Goal: Check status: Verify the current state of an ongoing process or item

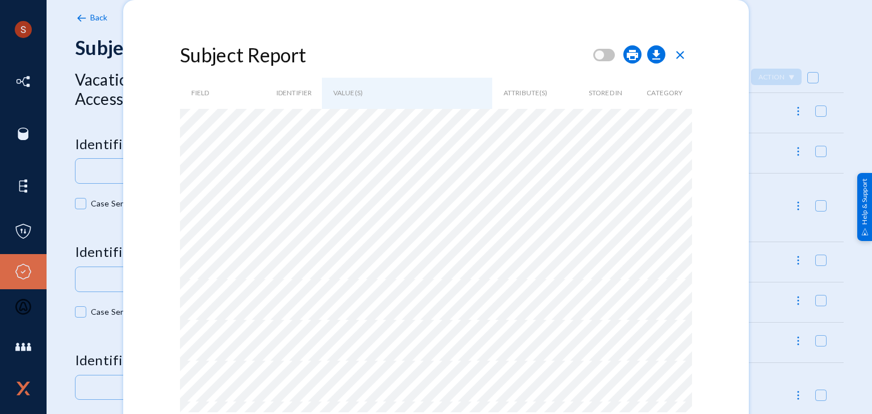
scroll to position [93, 0]
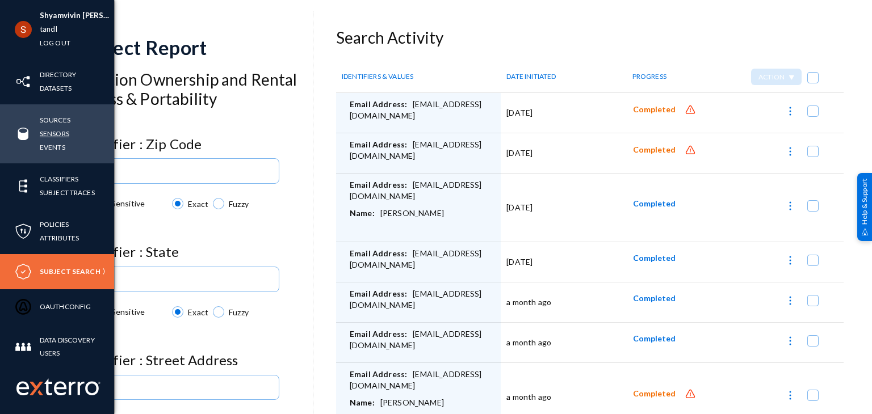
click at [51, 132] on link "Sensors" at bounding box center [55, 133] width 30 height 13
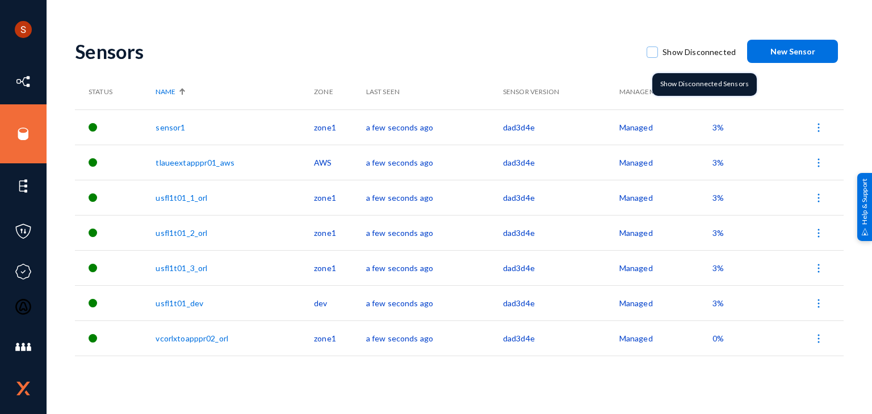
click at [656, 53] on span at bounding box center [652, 52] width 11 height 11
click at [653, 57] on input "Show Disconnected" at bounding box center [652, 57] width 1 height 1
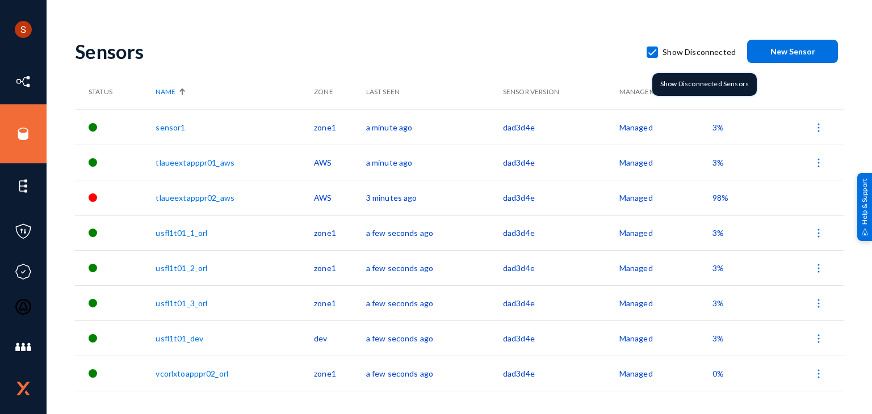
click at [655, 52] on span at bounding box center [652, 52] width 11 height 11
click at [653, 57] on input "Show Disconnected" at bounding box center [652, 57] width 1 height 1
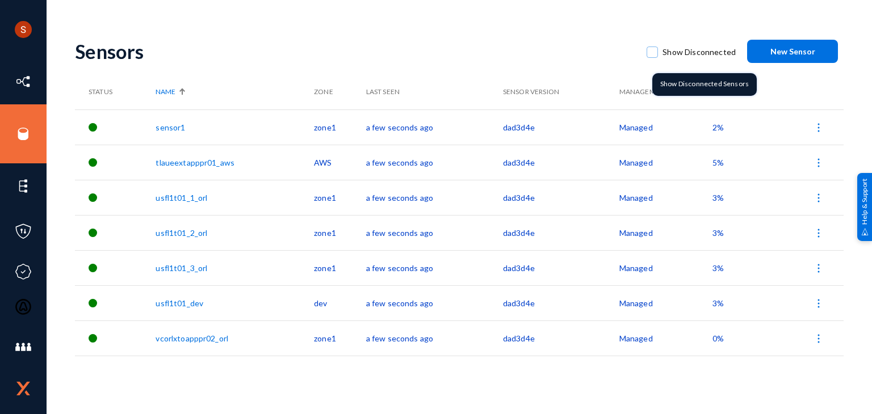
click at [651, 53] on span at bounding box center [652, 52] width 11 height 11
click at [652, 57] on input "Show Disconnected" at bounding box center [652, 57] width 1 height 1
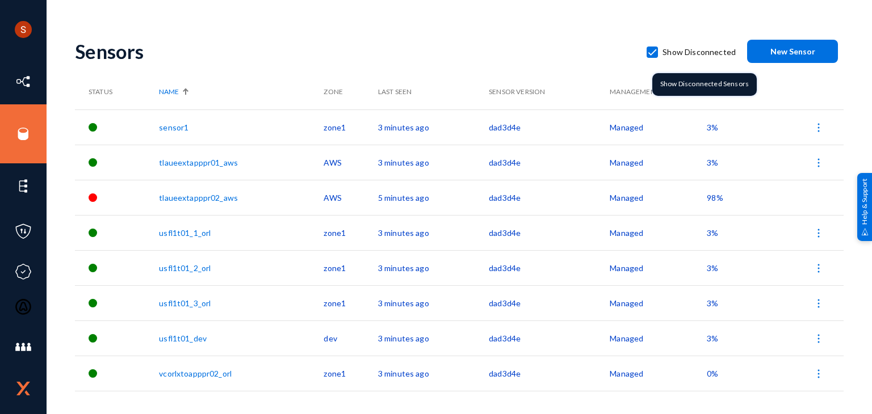
click at [654, 52] on span at bounding box center [652, 52] width 11 height 11
click at [653, 57] on input "Show Disconnected" at bounding box center [652, 57] width 1 height 1
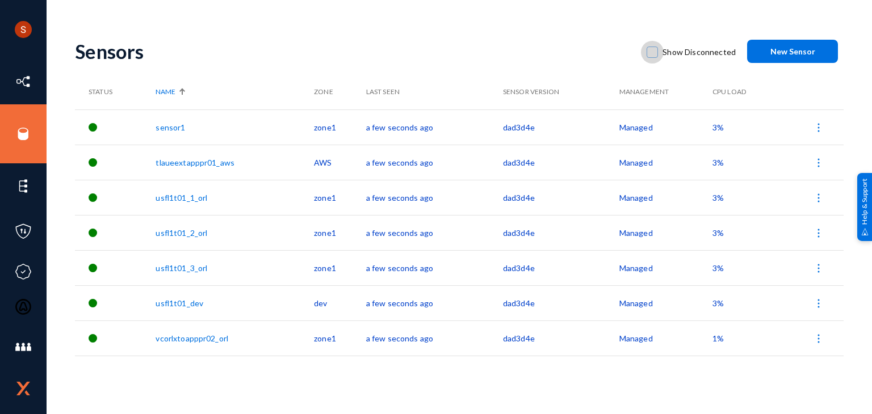
click at [658, 55] on span at bounding box center [652, 52] width 11 height 11
click at [653, 57] on input "Show Disconnected" at bounding box center [652, 57] width 1 height 1
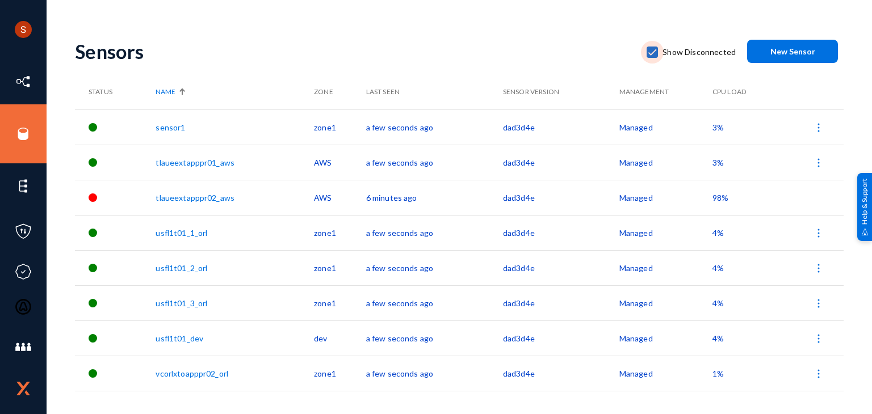
click at [658, 55] on span at bounding box center [652, 52] width 11 height 11
click at [653, 57] on input "Show Disconnected" at bounding box center [652, 57] width 1 height 1
checkbox input "false"
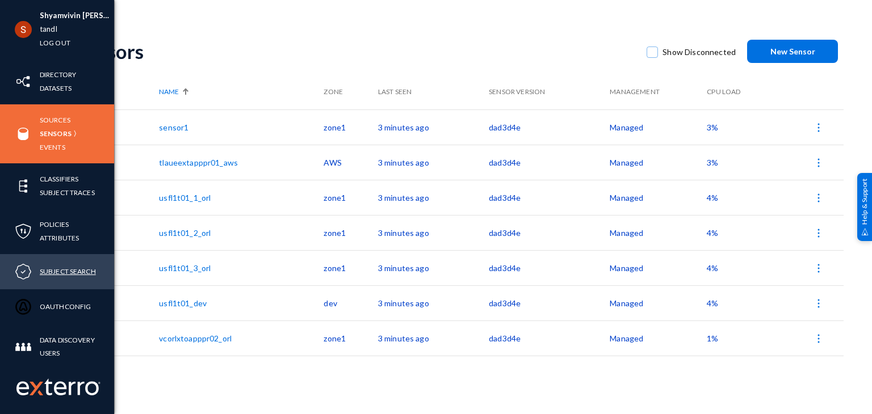
click at [57, 269] on link "Subject Search" at bounding box center [68, 271] width 56 height 13
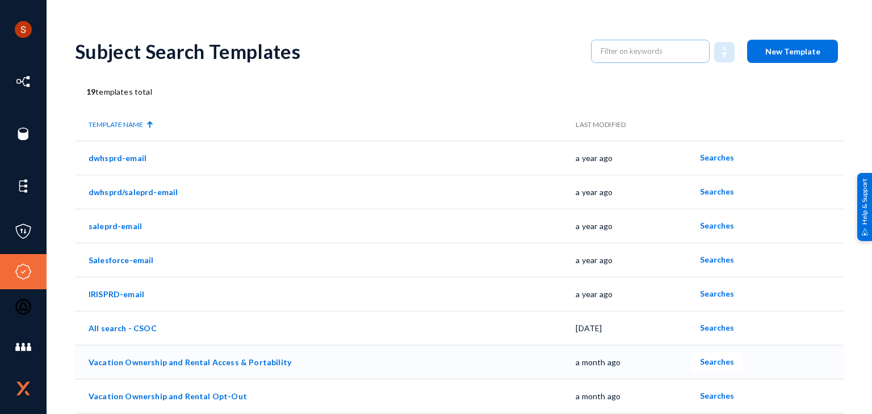
click at [712, 360] on span "Searches" at bounding box center [717, 362] width 34 height 10
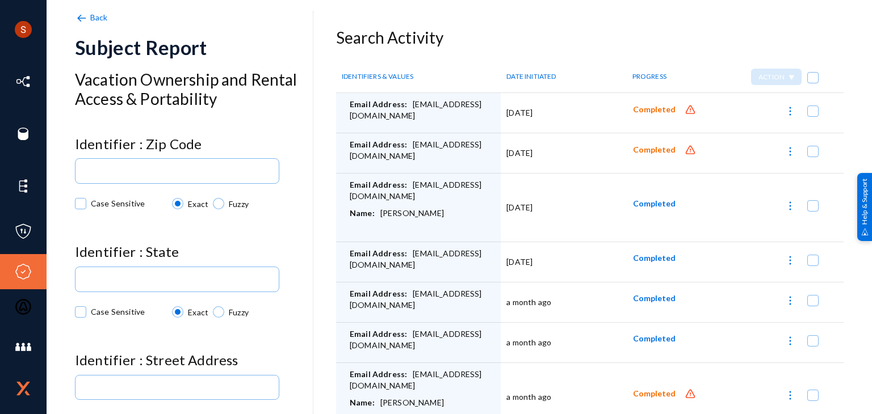
scroll to position [93, 0]
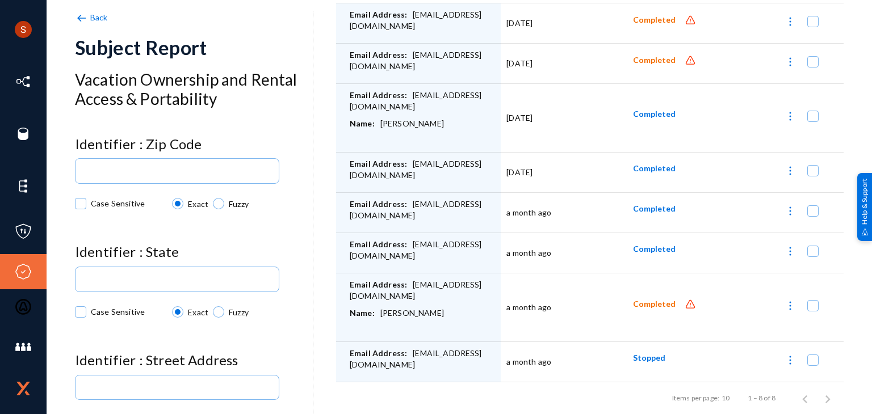
click at [655, 300] on span "Completed" at bounding box center [654, 305] width 43 height 10
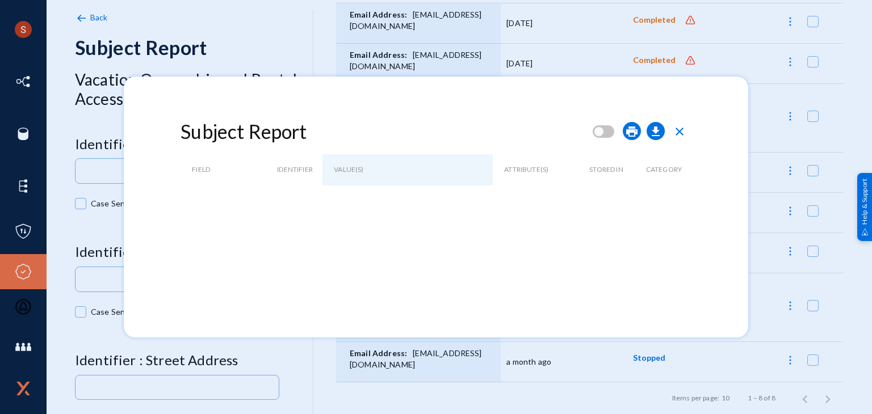
scroll to position [0, 0]
